Goal: Transaction & Acquisition: Purchase product/service

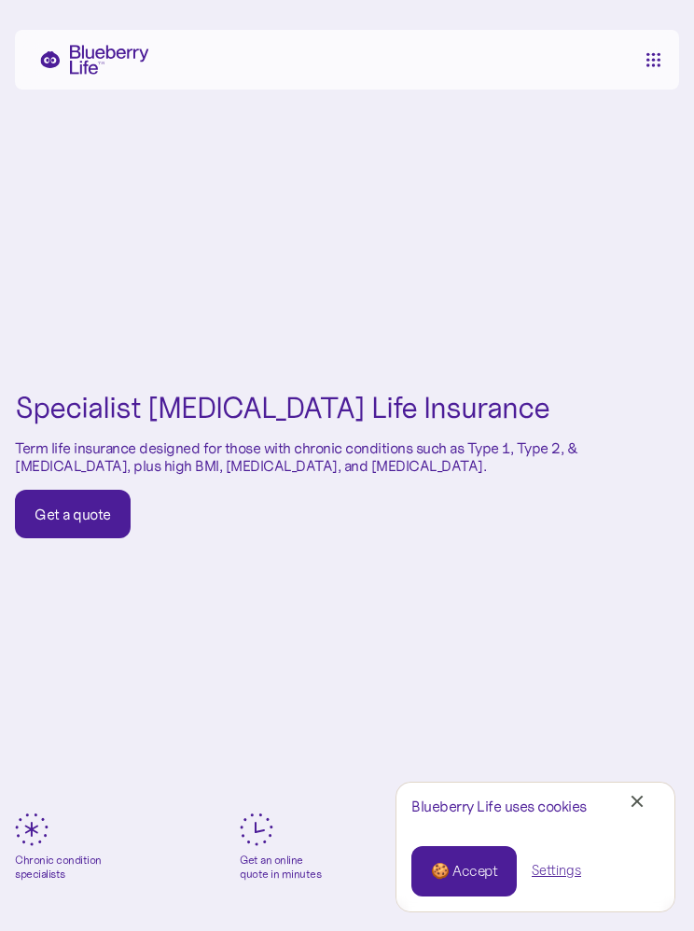
click at [67, 507] on div "Get a quote" at bounding box center [73, 514] width 77 height 19
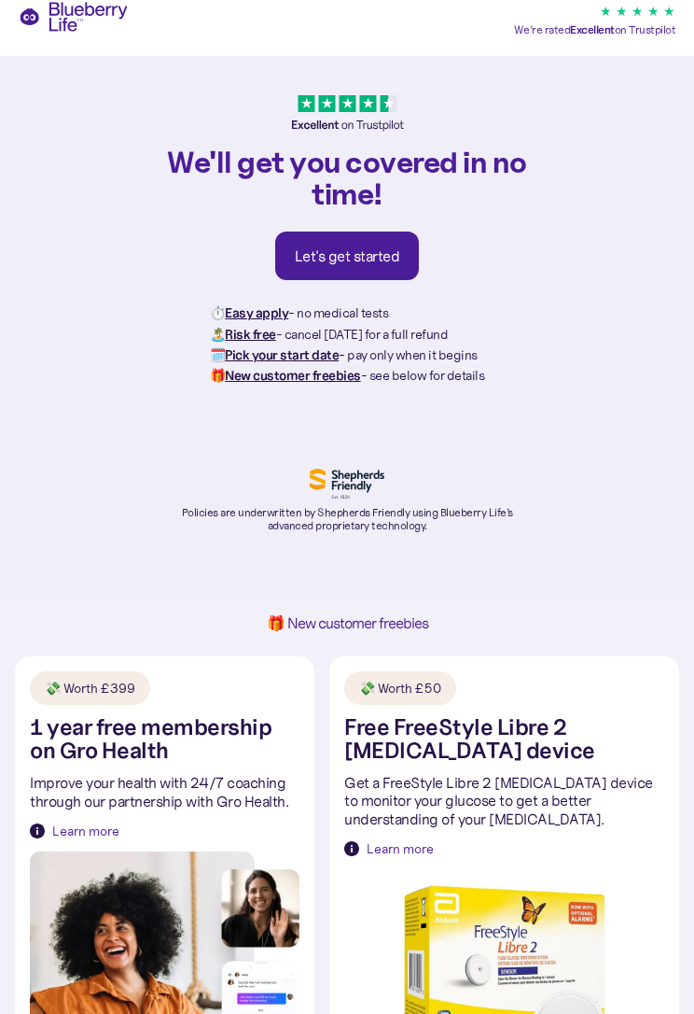
scroll to position [35, 0]
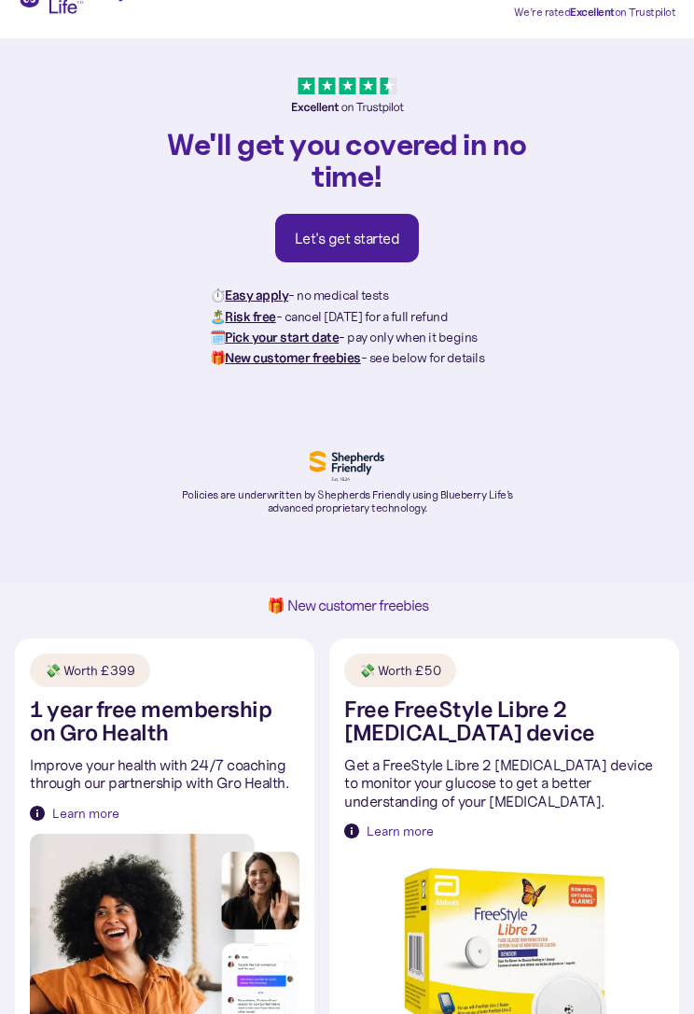
click at [349, 234] on div "Let's get started" at bounding box center [347, 238] width 105 height 19
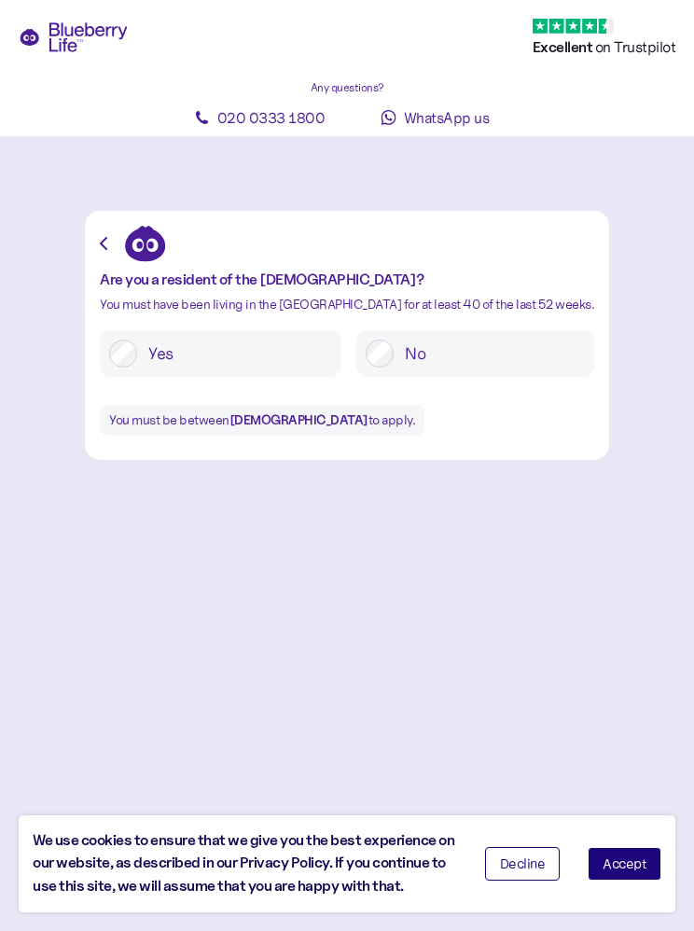
click at [194, 357] on label "Yes" at bounding box center [234, 354] width 195 height 28
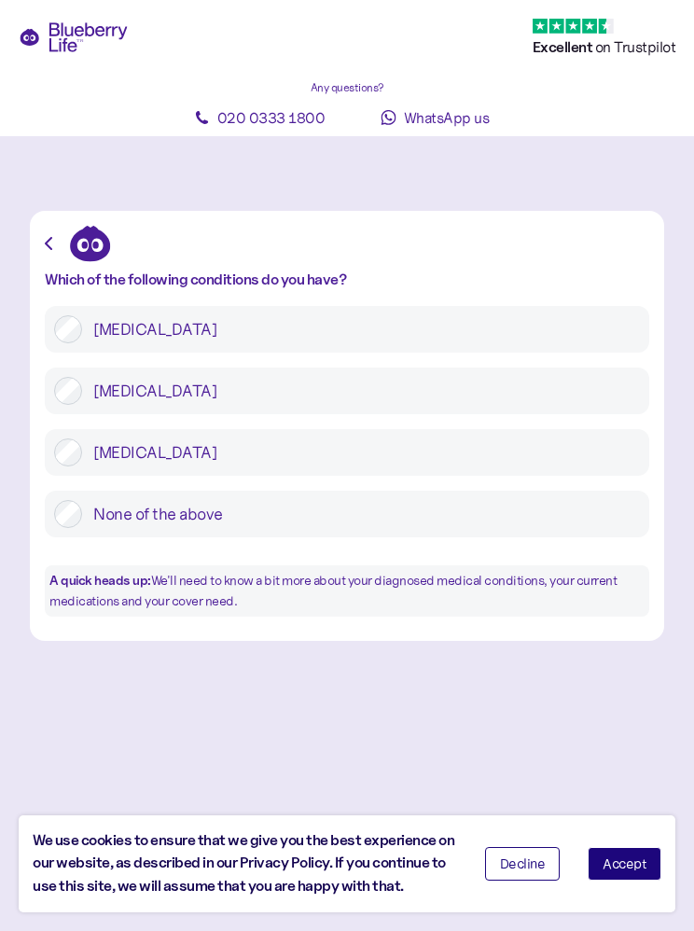
click at [335, 323] on label "[MEDICAL_DATA]" at bounding box center [361, 329] width 558 height 28
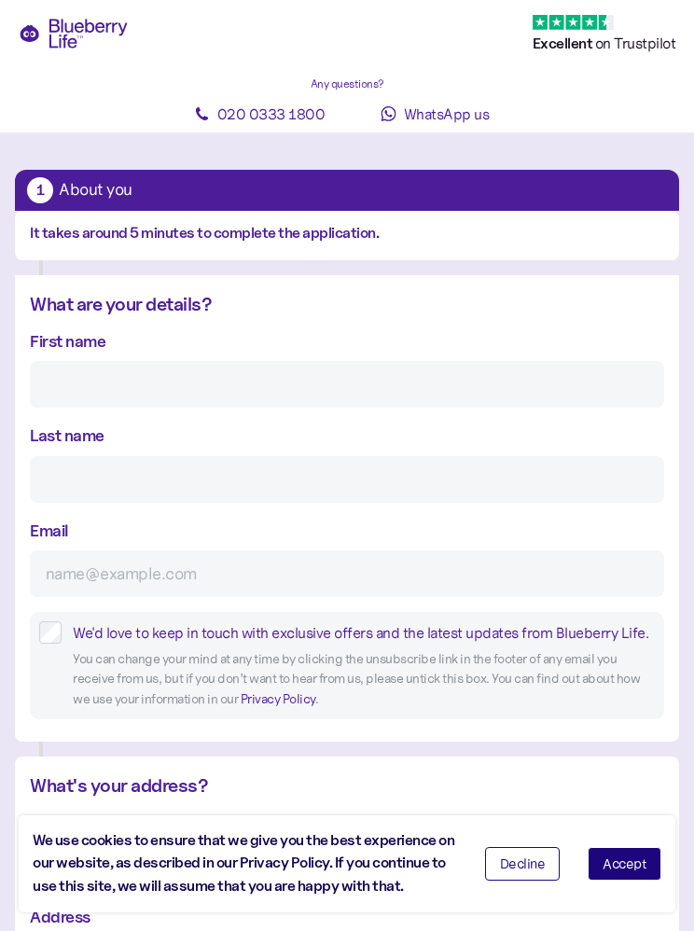
scroll to position [8, 0]
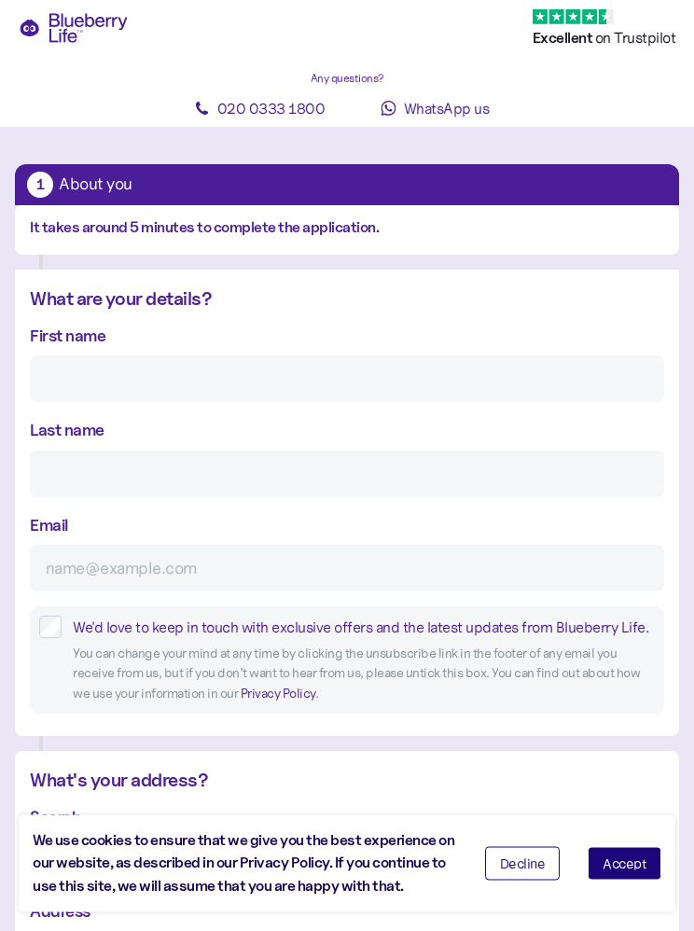
click at [308, 385] on input "First name" at bounding box center [347, 380] width 635 height 47
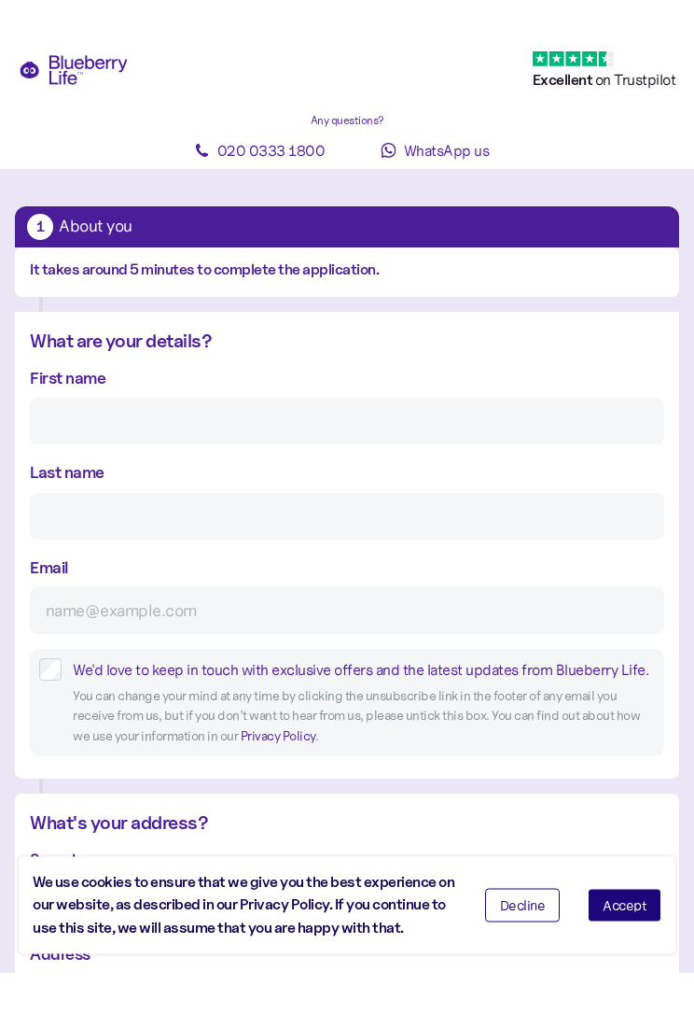
scroll to position [9, 0]
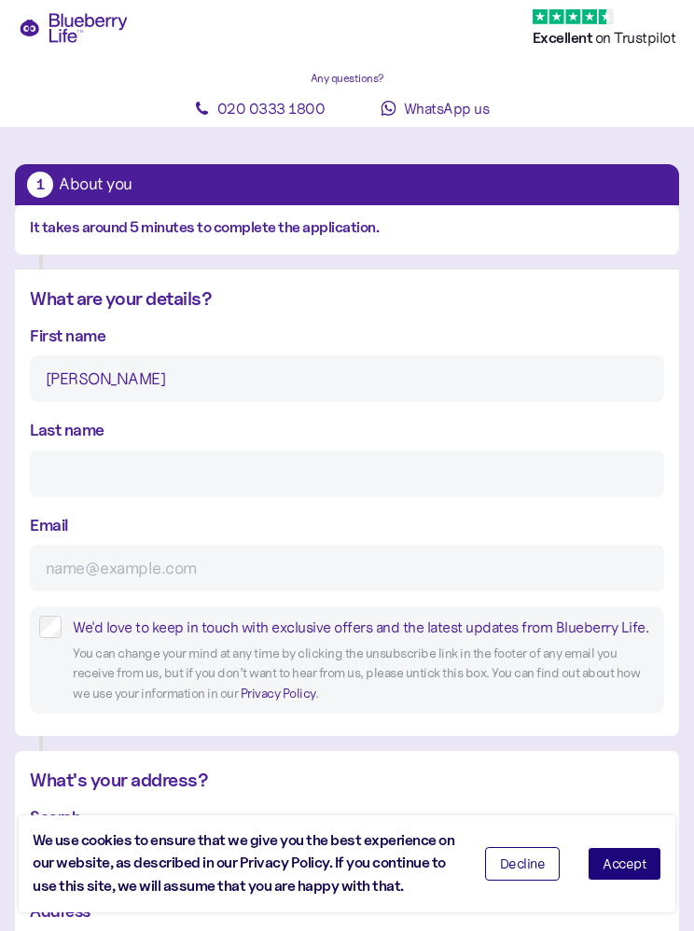
type input "[PERSON_NAME]"
click at [187, 463] on input "Last name" at bounding box center [347, 474] width 635 height 47
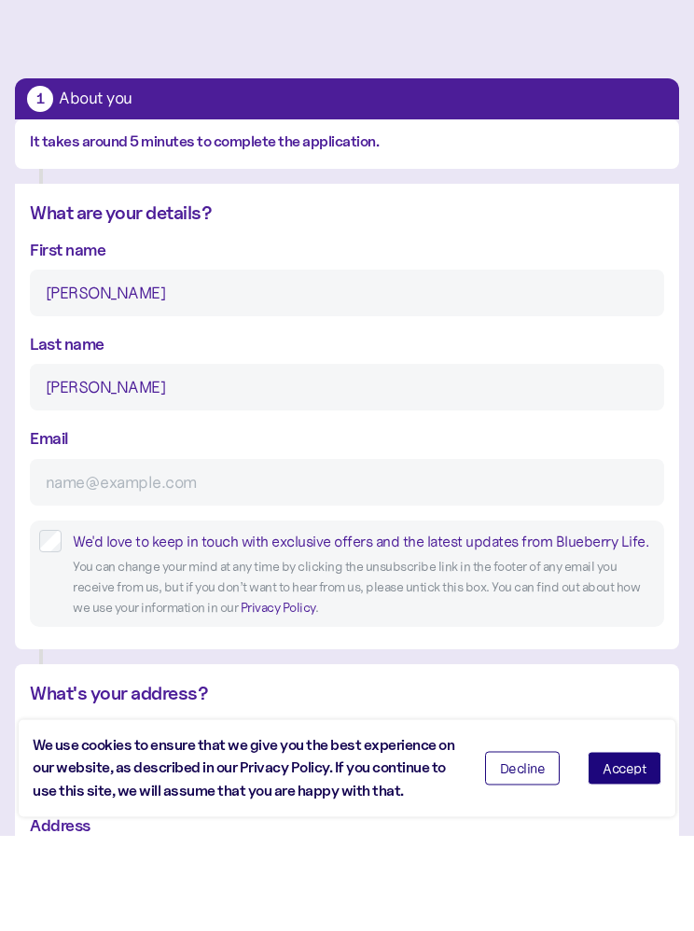
type input "[PERSON_NAME]"
click at [251, 555] on input "Email" at bounding box center [347, 578] width 635 height 47
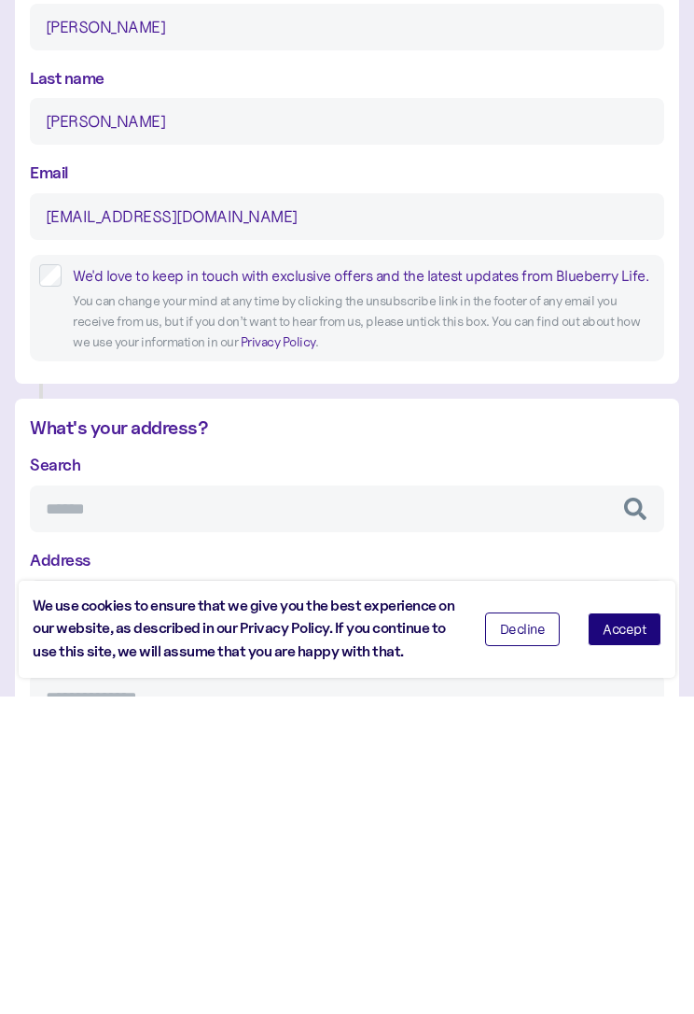
type input "[EMAIL_ADDRESS][DOMAIN_NAME]"
click at [213, 803] on input "Search" at bounding box center [347, 826] width 635 height 47
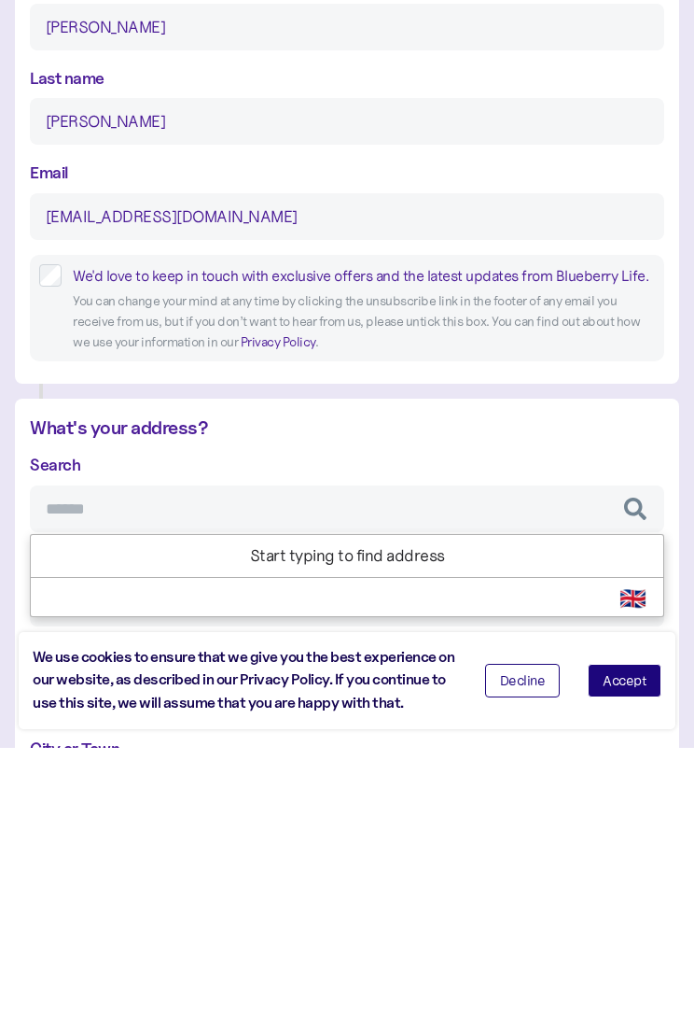
type input "*"
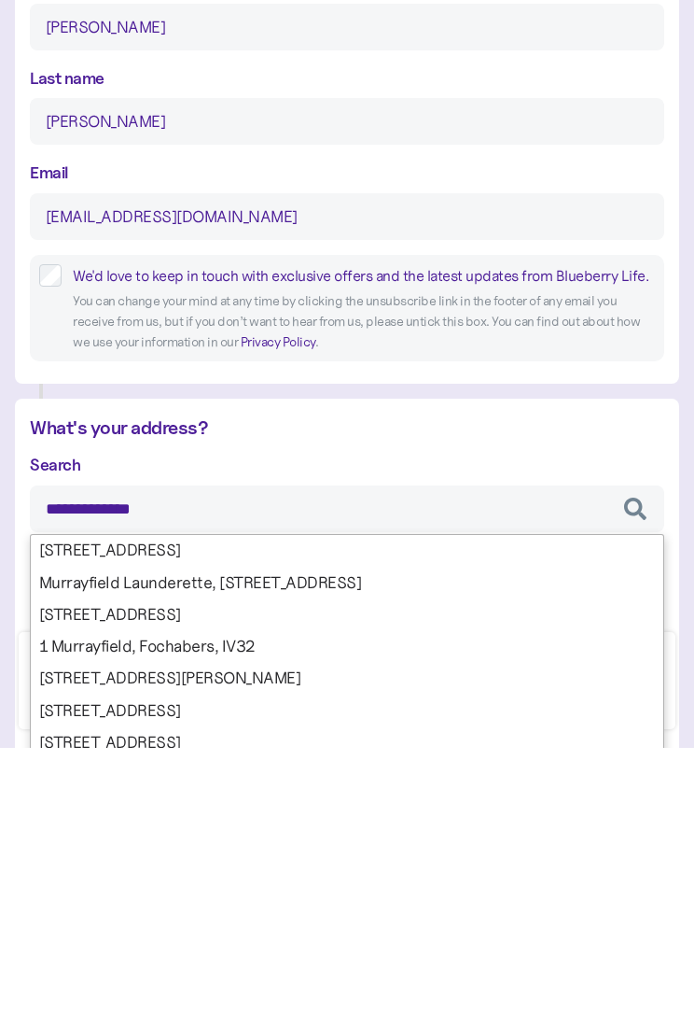
type input "**********"
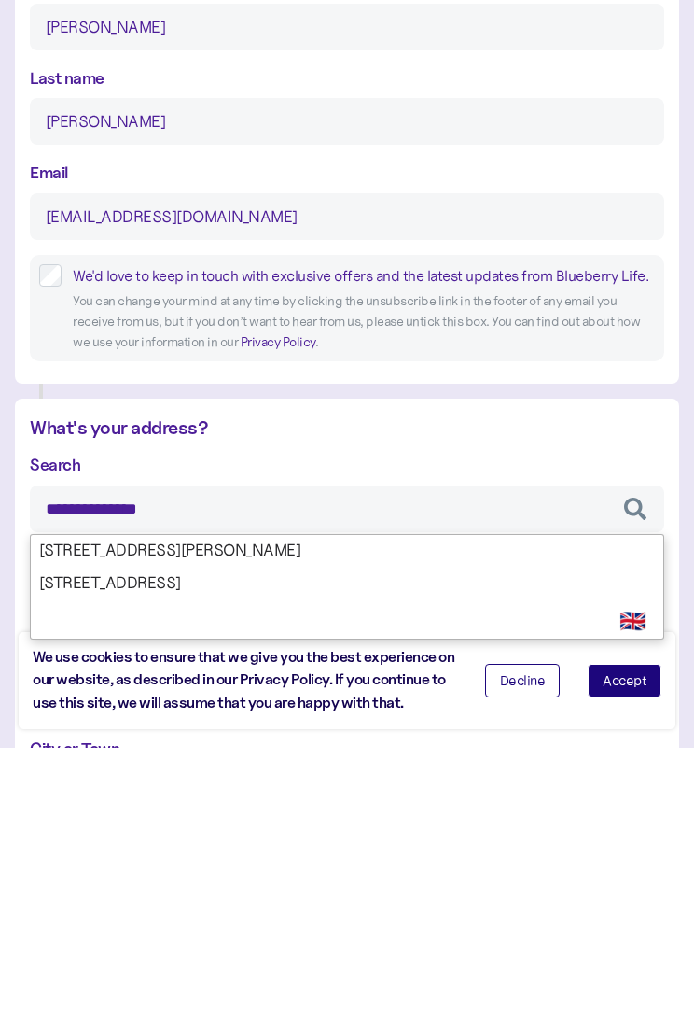
click at [342, 718] on div "**********" at bounding box center [347, 994] width 635 height 552
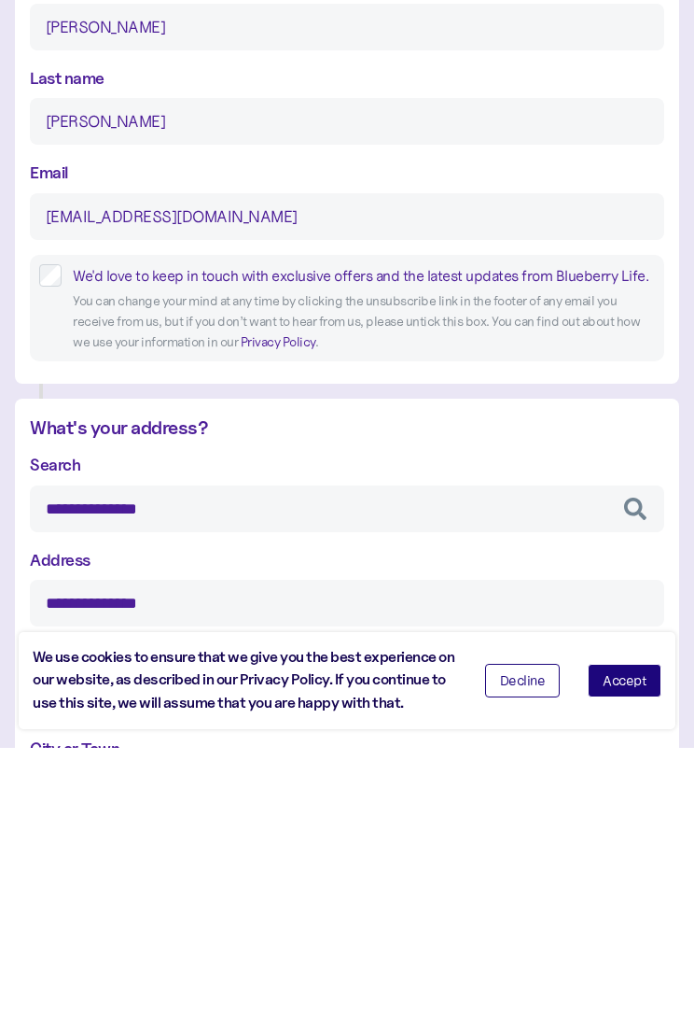
type input "**********"
type input "********"
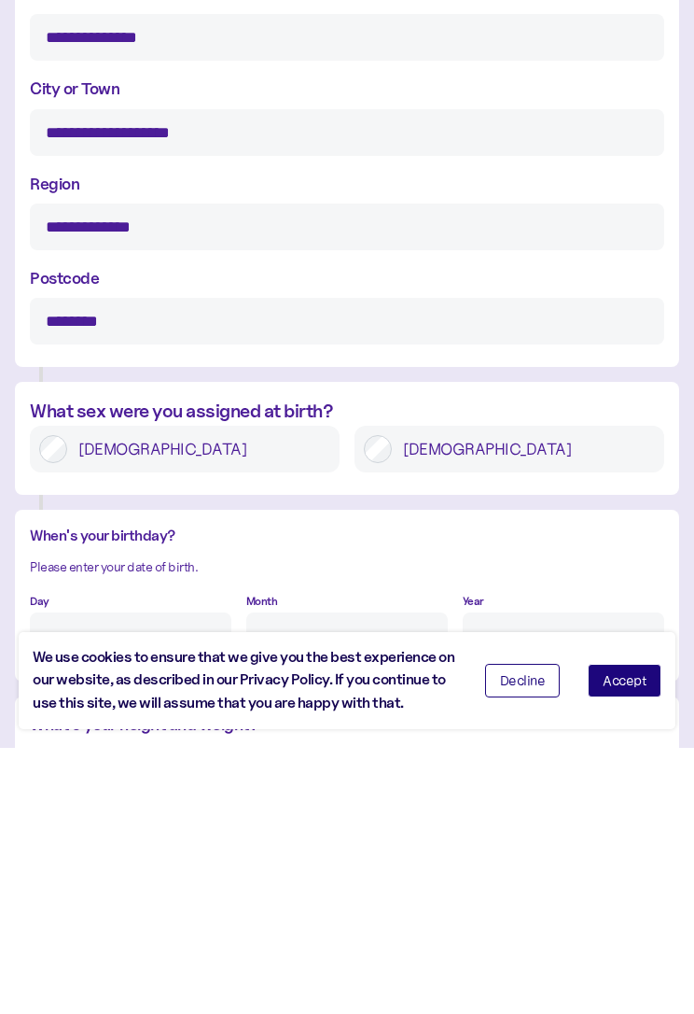
scroll to position [788, 0]
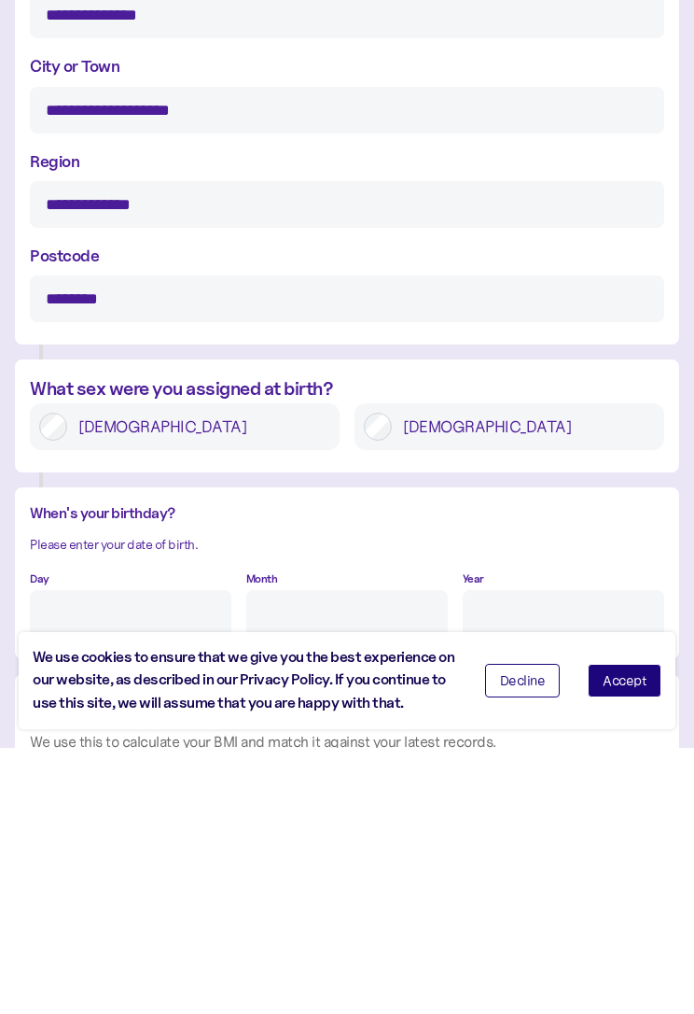
type input "**********"
click at [417, 678] on label "[DEMOGRAPHIC_DATA]" at bounding box center [523, 692] width 263 height 28
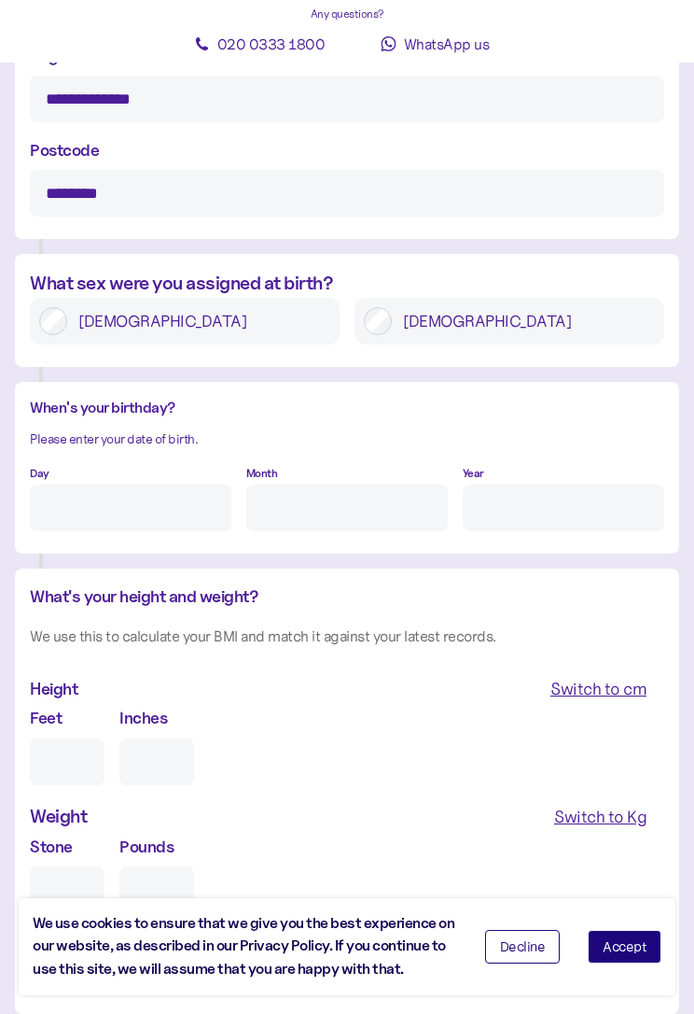
scroll to position [1161, 0]
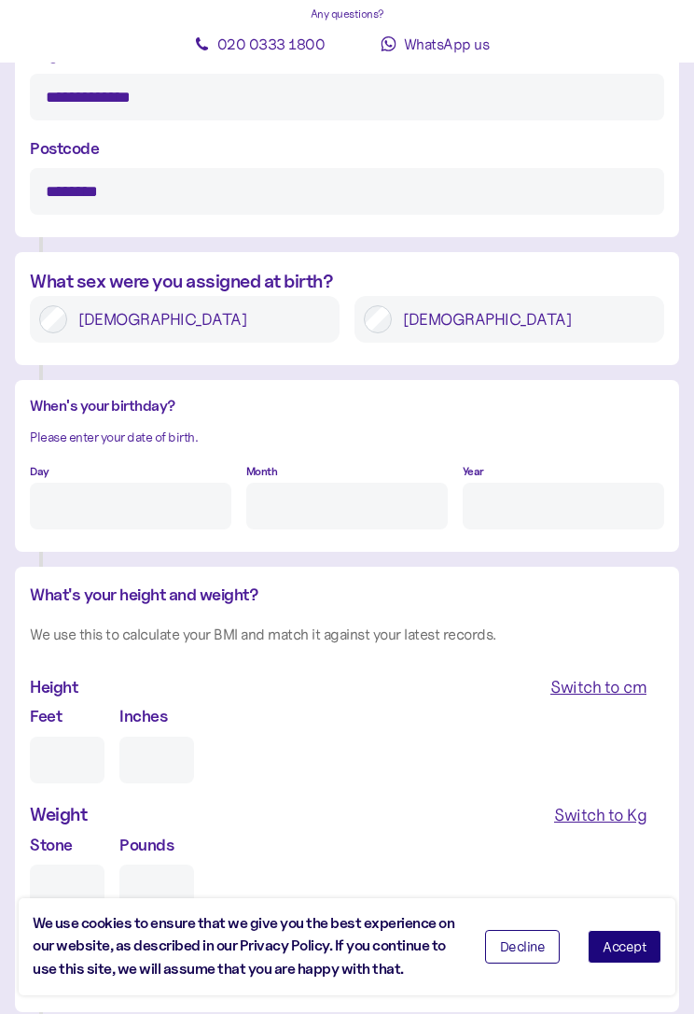
click at [136, 509] on input "Day" at bounding box center [131, 505] width 202 height 47
type input "23"
click at [339, 499] on input "Month" at bounding box center [347, 505] width 202 height 47
type input "10"
click at [514, 490] on input "Year" at bounding box center [564, 505] width 202 height 47
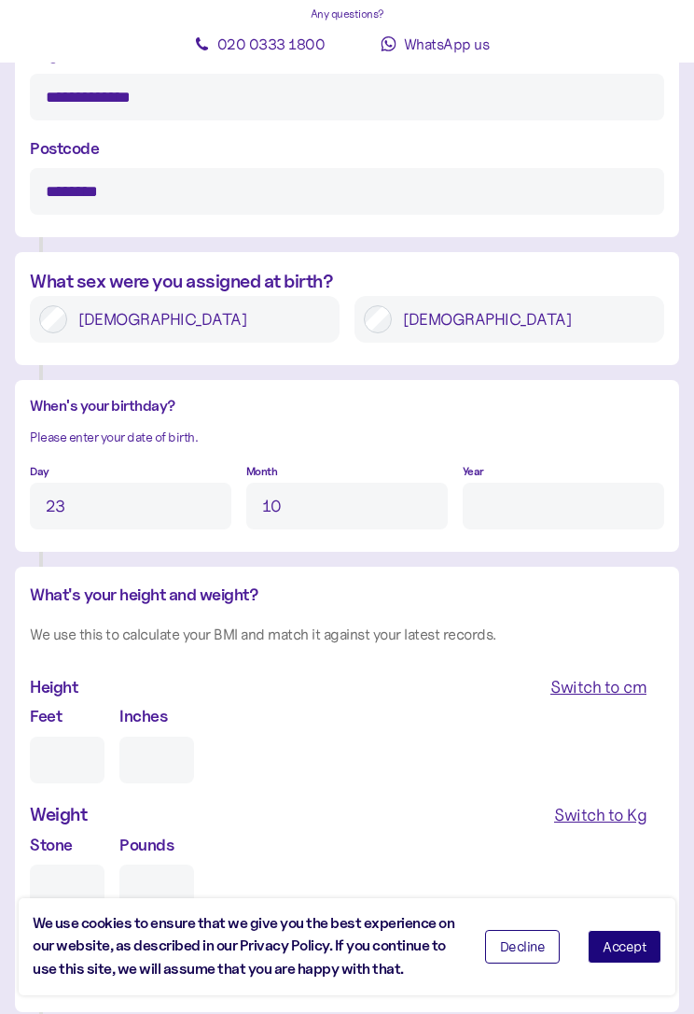
type input "*"
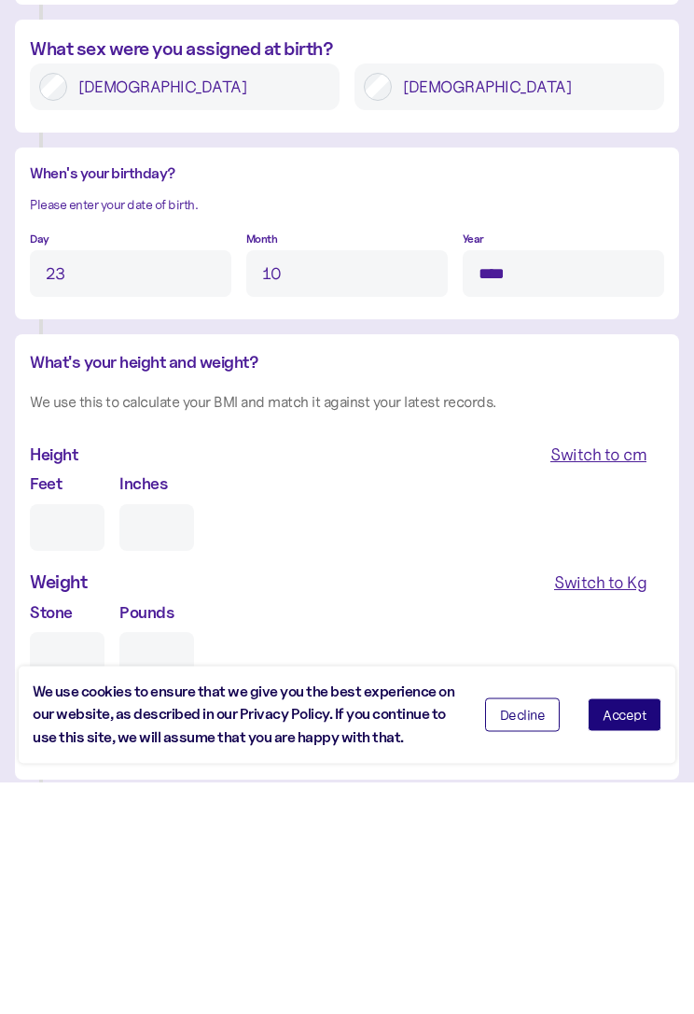
type input "****"
click at [85, 736] on input "Feet" at bounding box center [67, 759] width 75 height 47
type input "6"
type input "0"
type input "6"
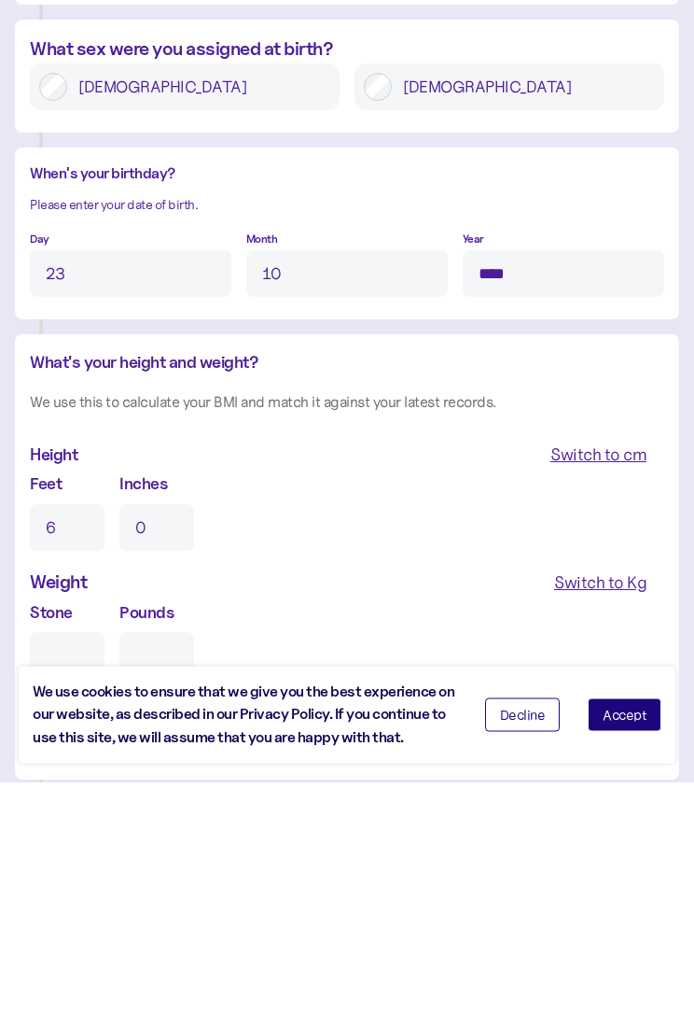
click at [163, 736] on input "0" at bounding box center [156, 759] width 75 height 47
type input "3"
click at [80, 864] on input "Stone" at bounding box center [67, 887] width 75 height 47
type input "2"
type input "0"
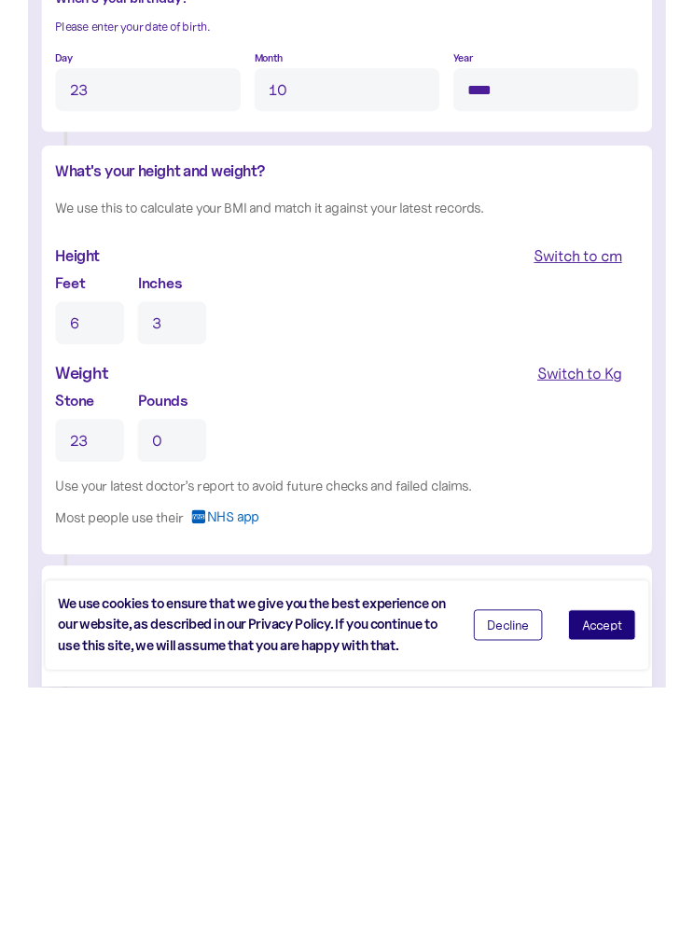
scroll to position [1367, 0]
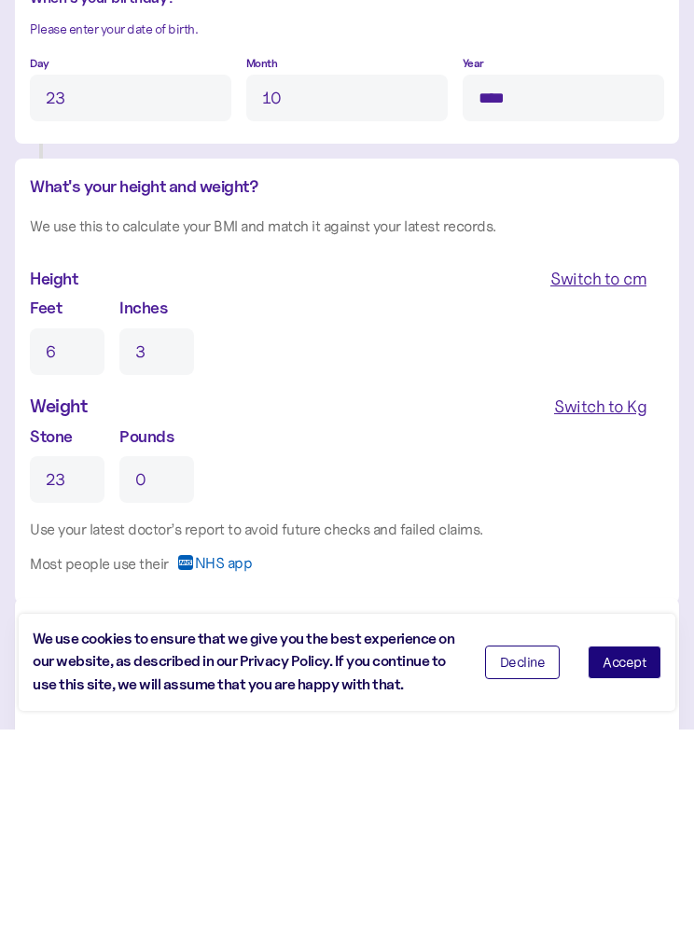
type input "23"
click at [633, 858] on span "Accept" at bounding box center [625, 864] width 44 height 13
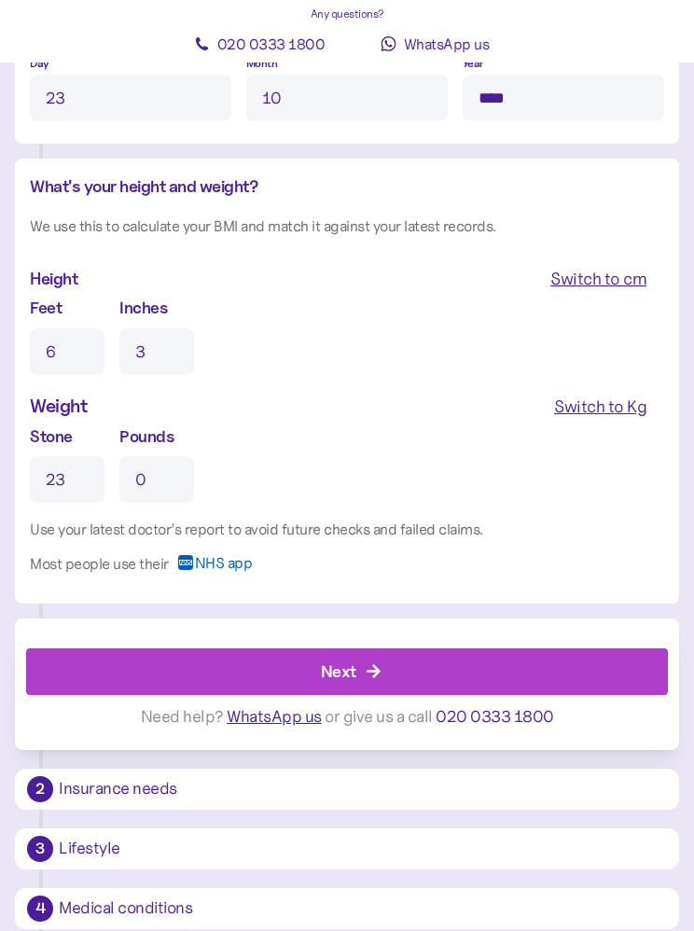
click at [341, 658] on span "Next" at bounding box center [338, 672] width 35 height 45
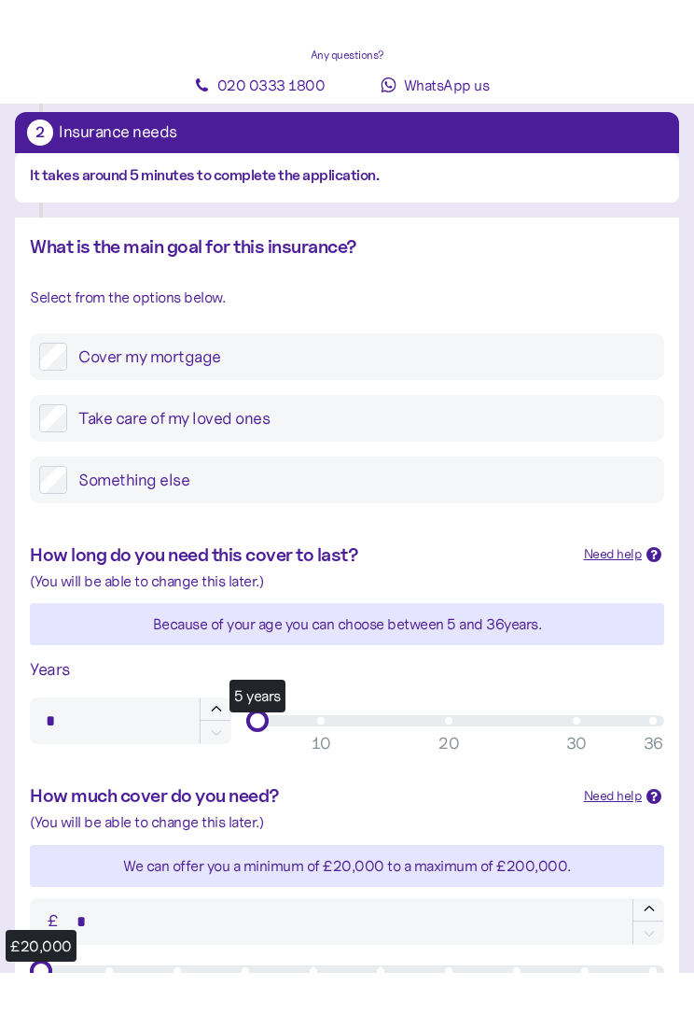
scroll to position [189, 0]
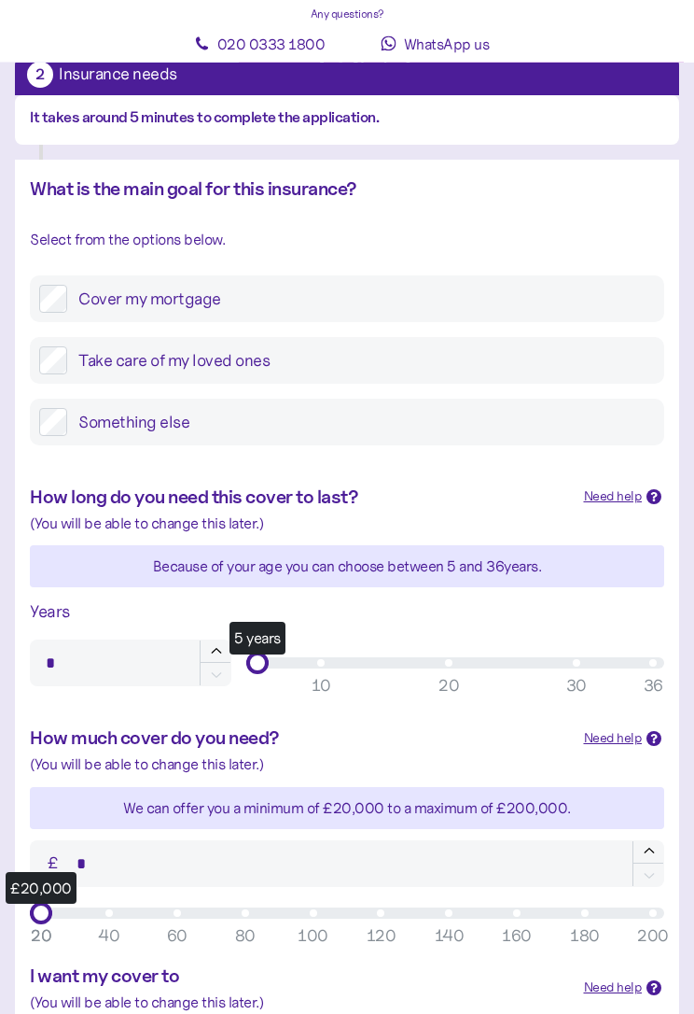
click at [184, 357] on label "Take care of my loved ones" at bounding box center [361, 361] width 588 height 28
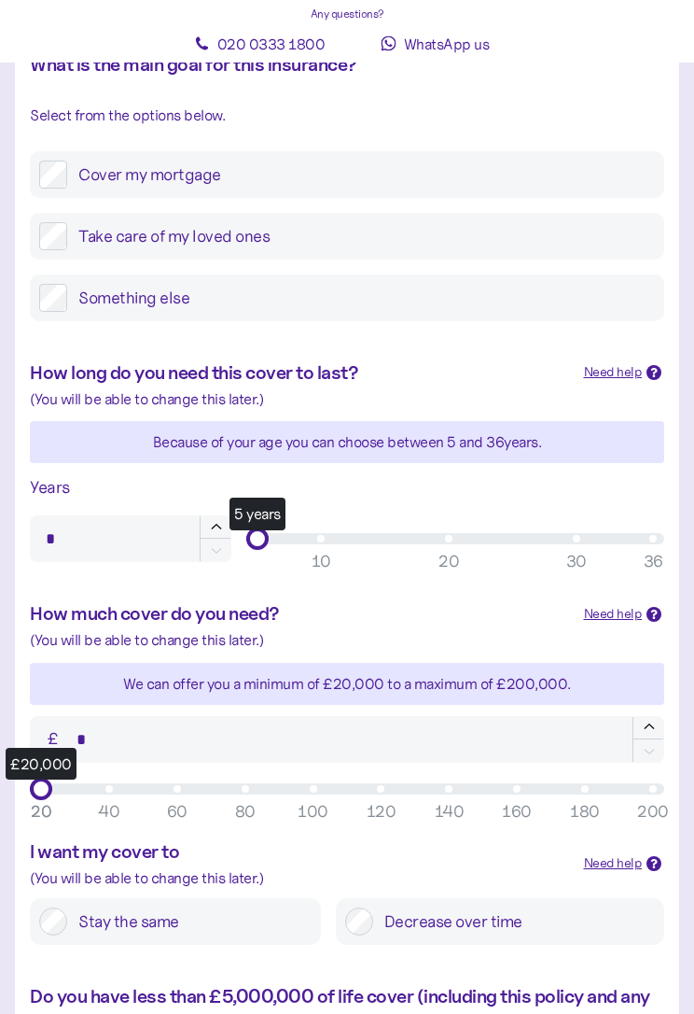
scroll to position [314, 0]
type input "**"
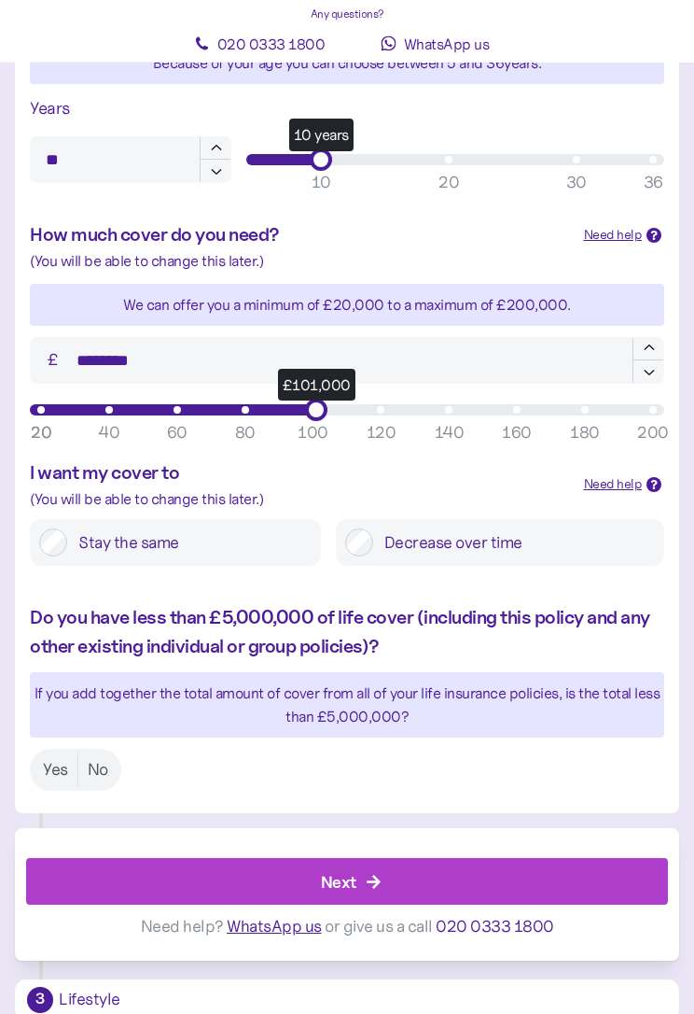
scroll to position [692, 0]
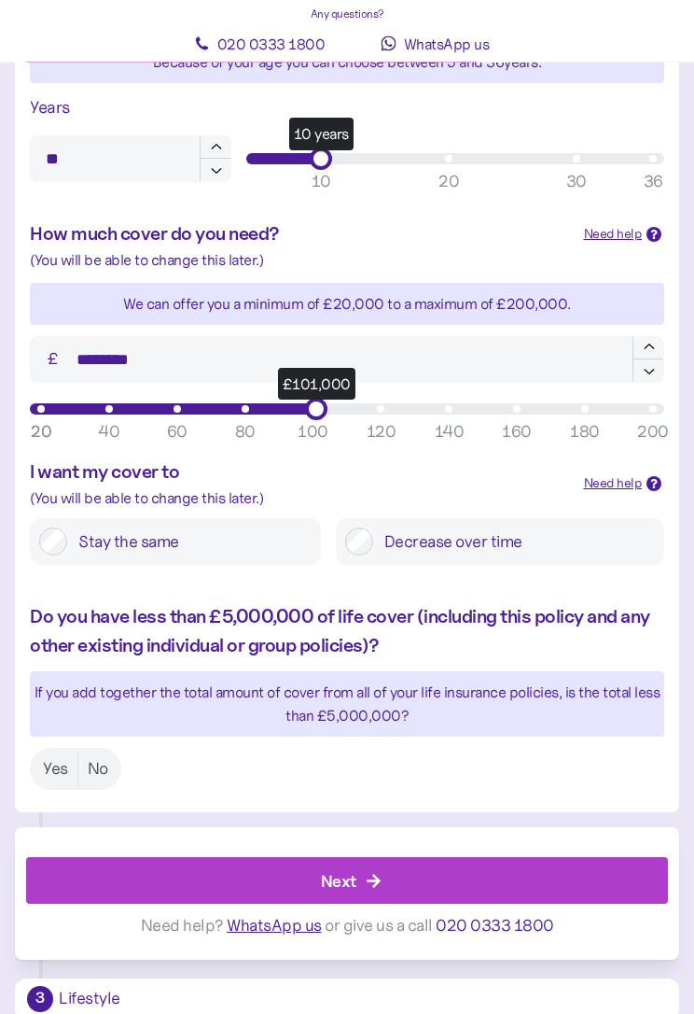
type input "*******"
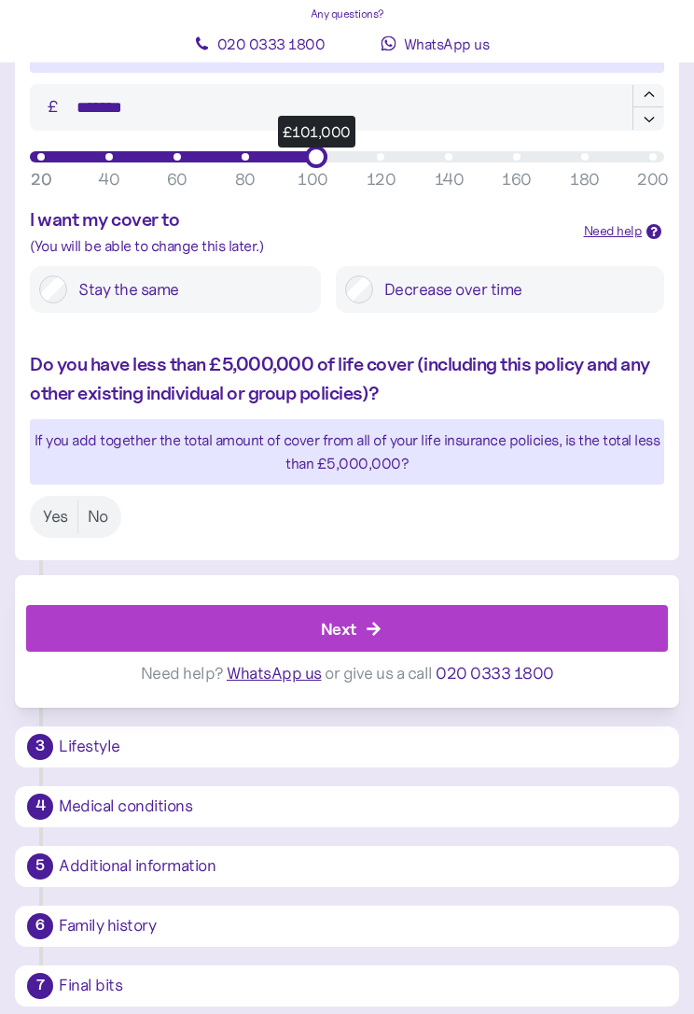
scroll to position [948, 0]
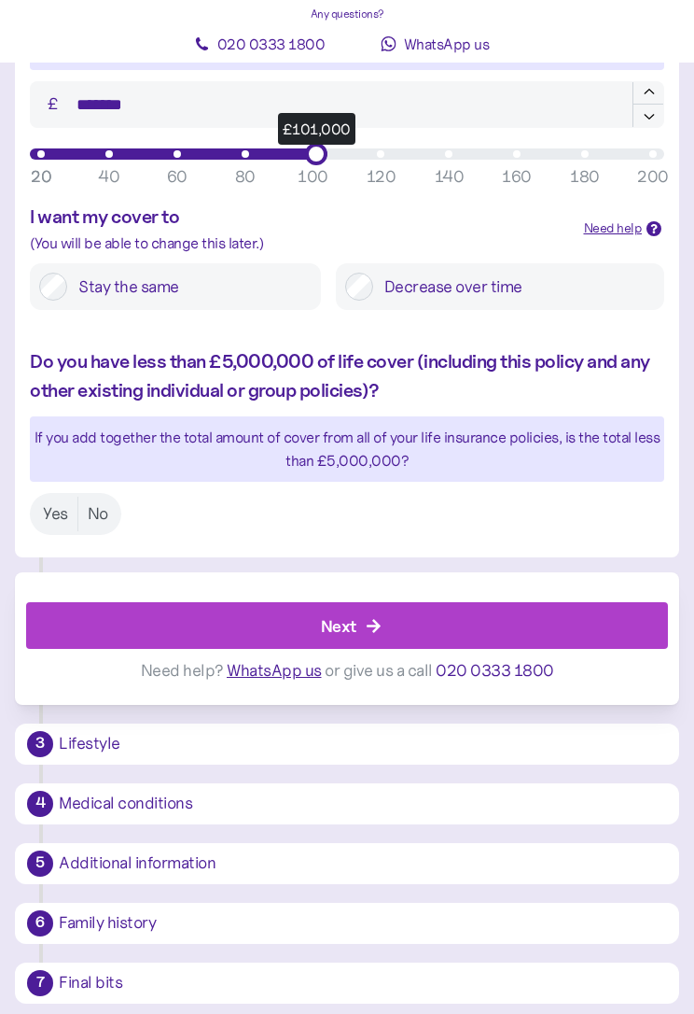
click at [46, 505] on label "Yes" at bounding box center [56, 513] width 44 height 35
click at [359, 628] on div "Next" at bounding box center [351, 625] width 600 height 45
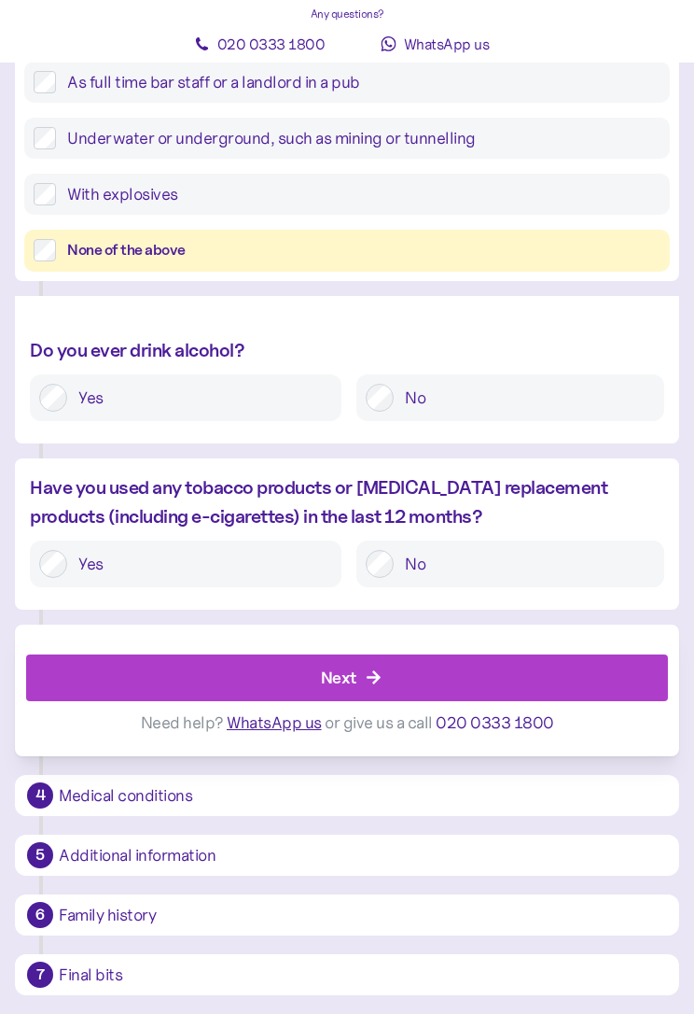
scroll to position [232, 0]
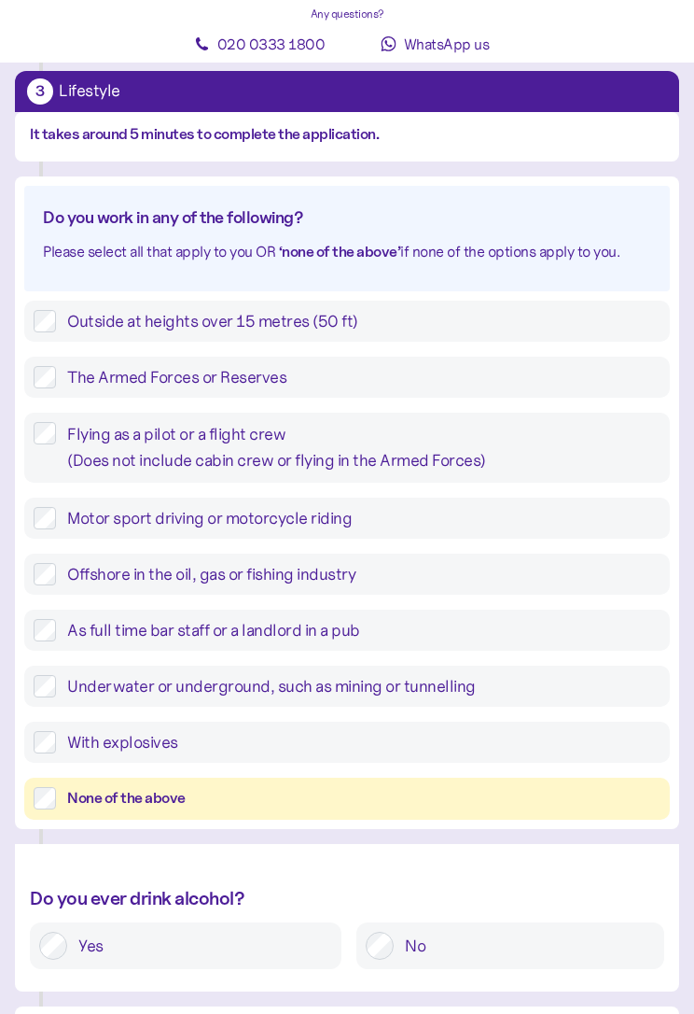
click at [295, 787] on div "None of the above" at bounding box center [364, 798] width 594 height 23
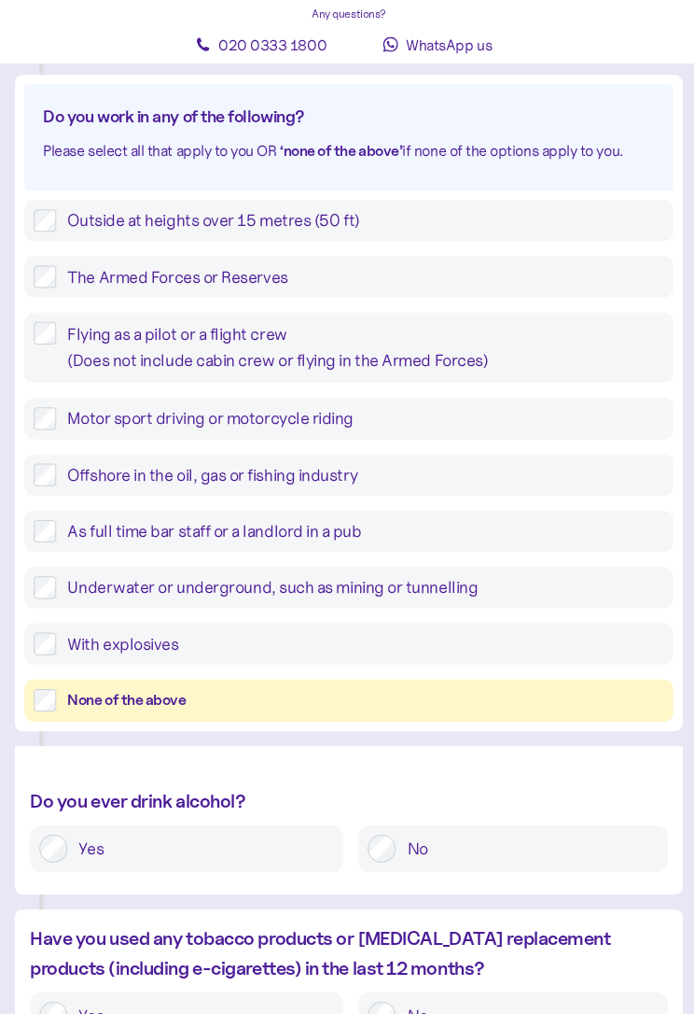
scroll to position [202, 0]
